Goal: Information Seeking & Learning: Learn about a topic

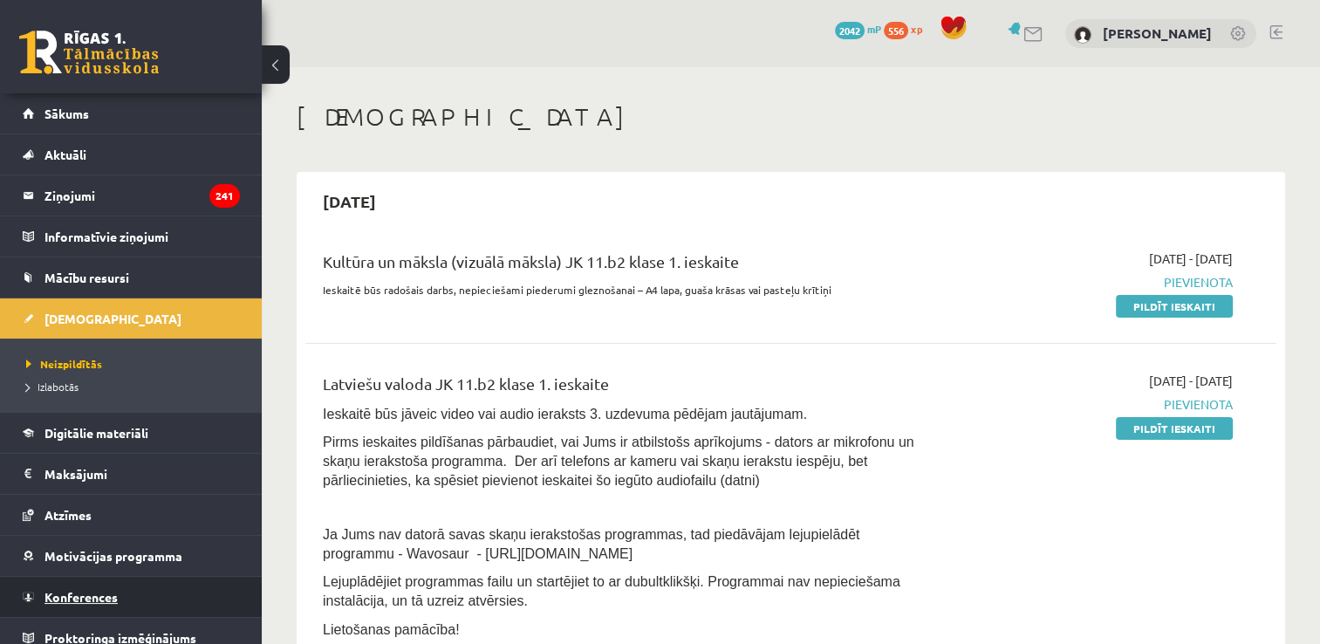
click at [99, 595] on span "Konferences" at bounding box center [80, 597] width 73 height 16
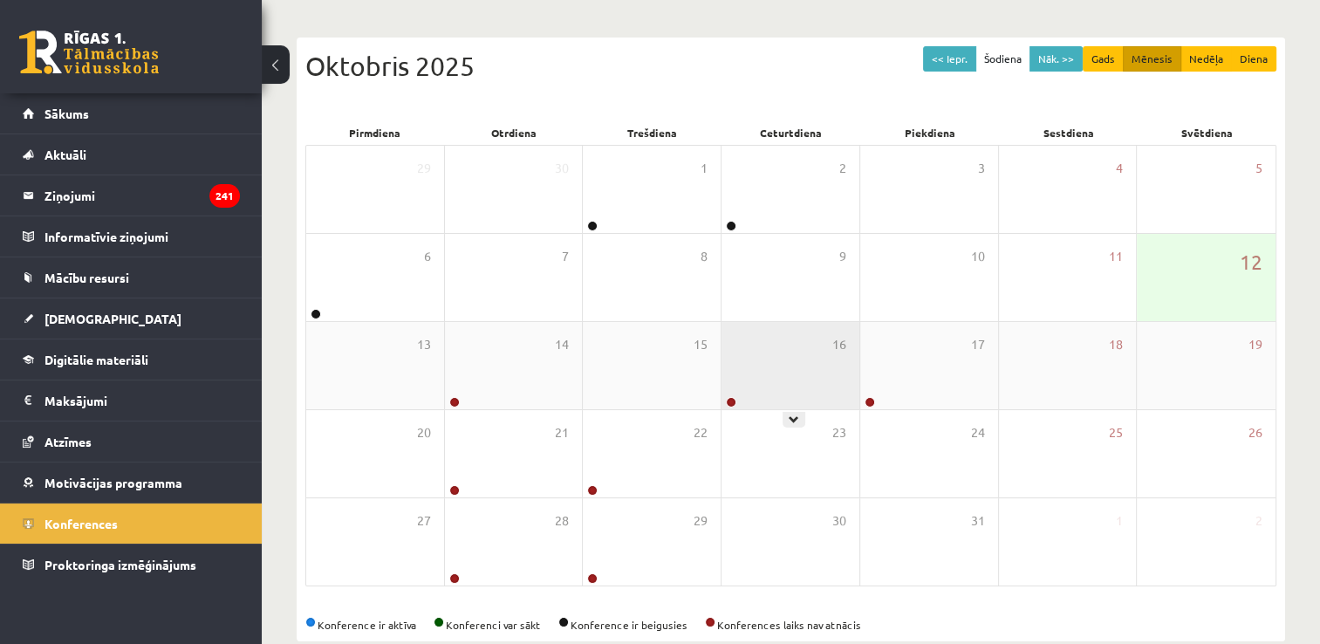
scroll to position [188, 0]
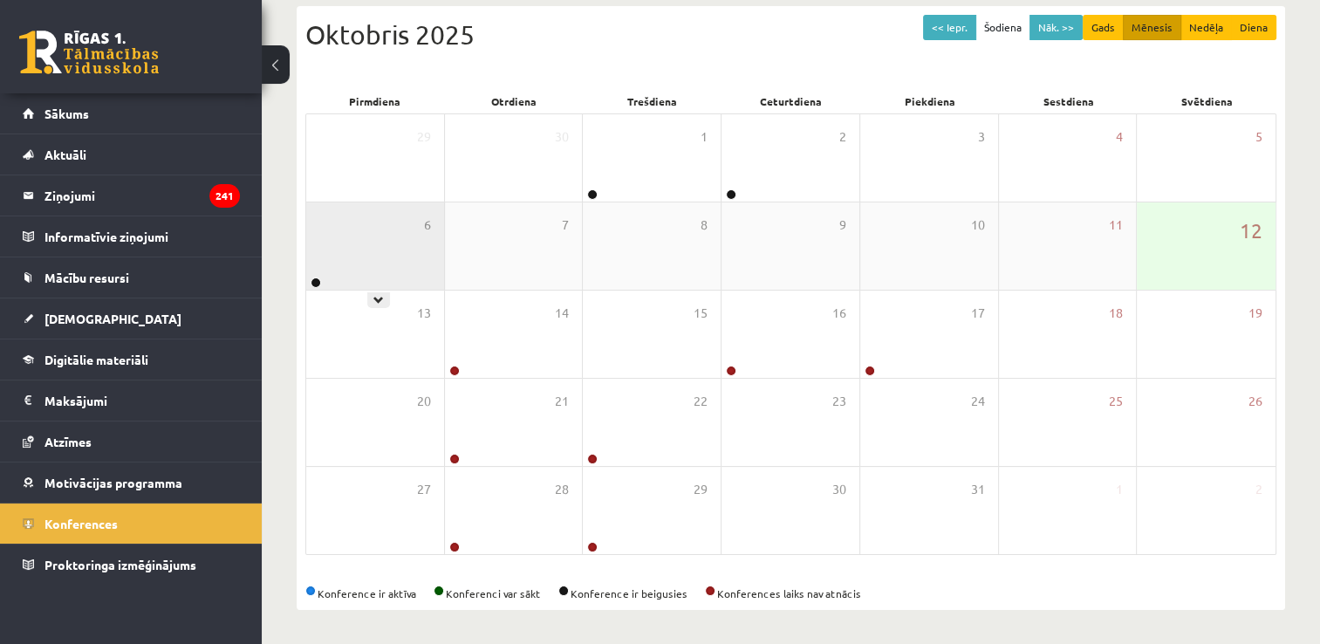
click at [426, 270] on div "6" at bounding box center [375, 245] width 138 height 87
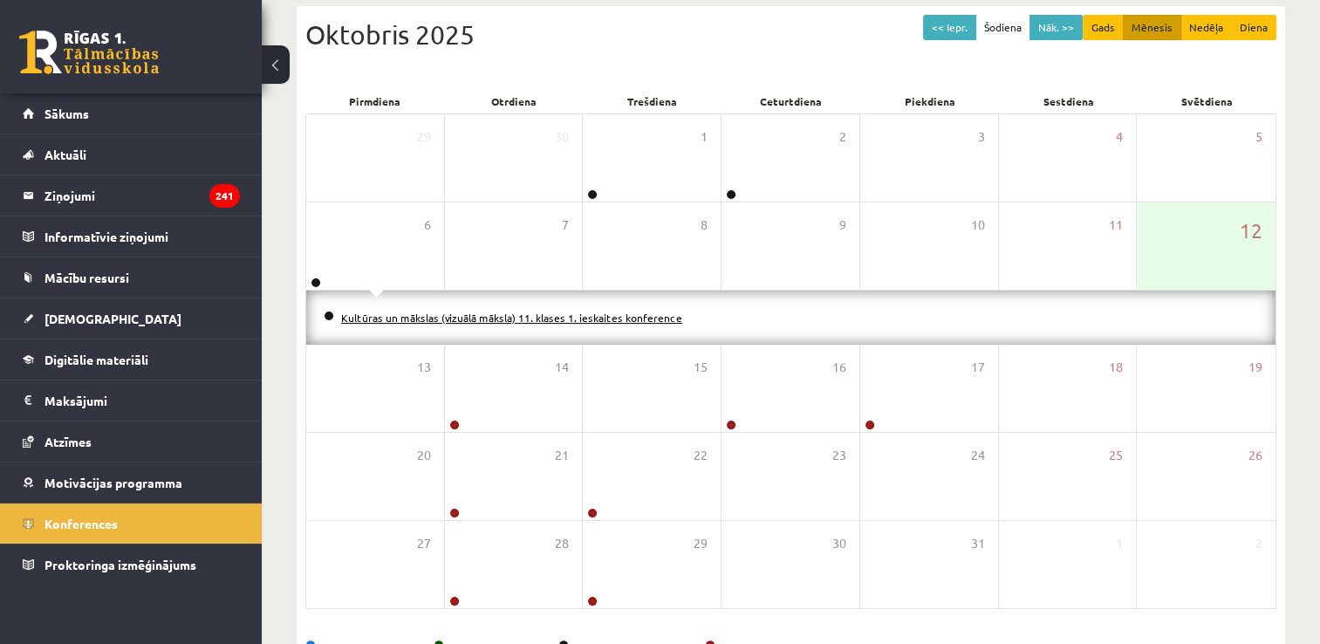
click at [408, 316] on link "Kultūras un mākslas (vizuālā māksla) 11. klases 1. ieskaites konference" at bounding box center [511, 318] width 341 height 14
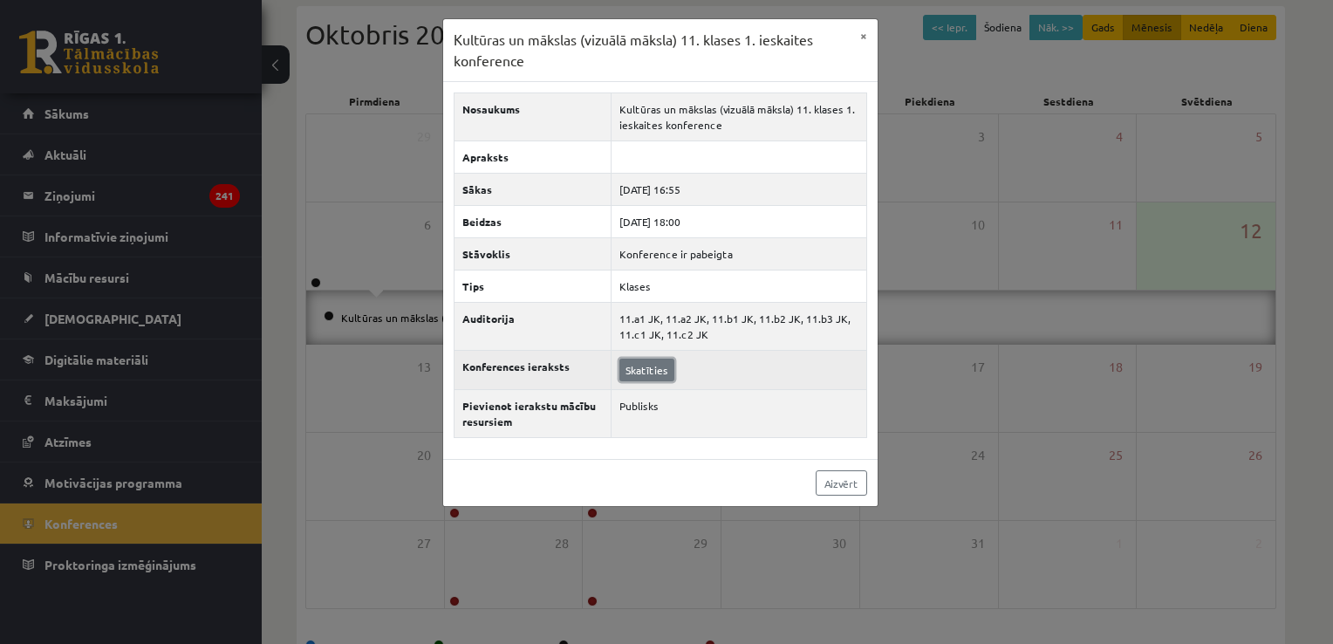
click at [660, 372] on link "Skatīties" at bounding box center [646, 369] width 55 height 23
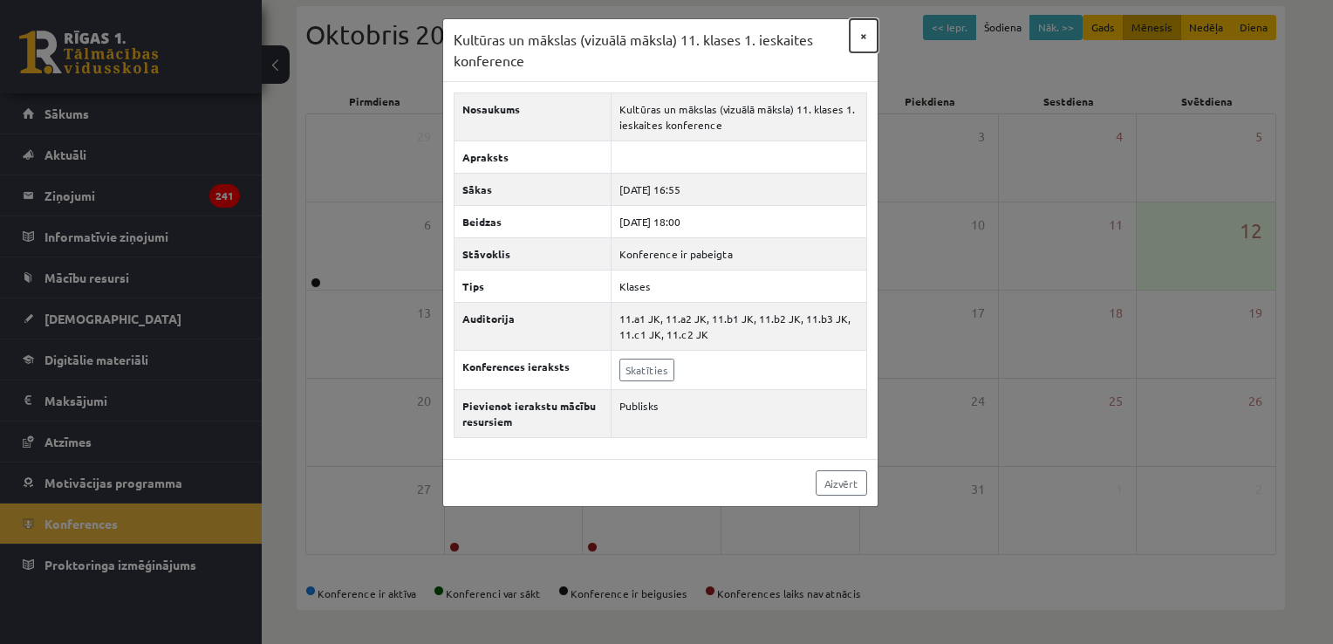
click at [856, 39] on button "×" at bounding box center [864, 35] width 28 height 33
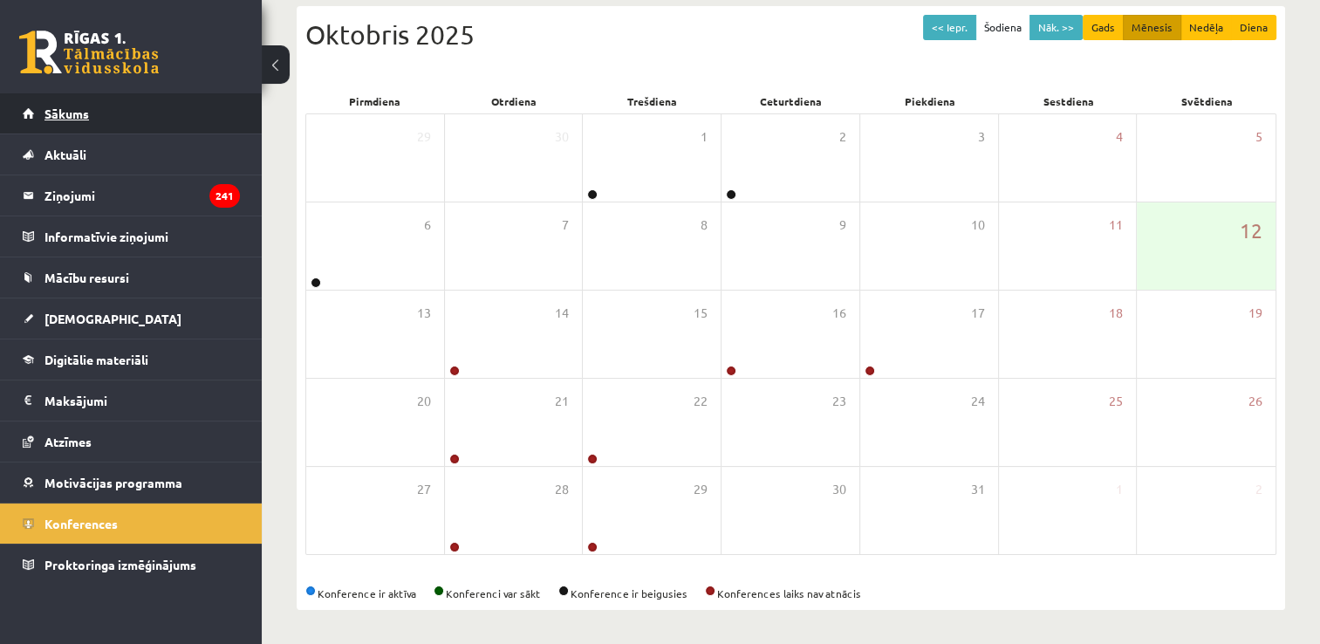
click at [93, 97] on link "Sākums" at bounding box center [131, 113] width 217 height 40
